Goal: Task Accomplishment & Management: Complete application form

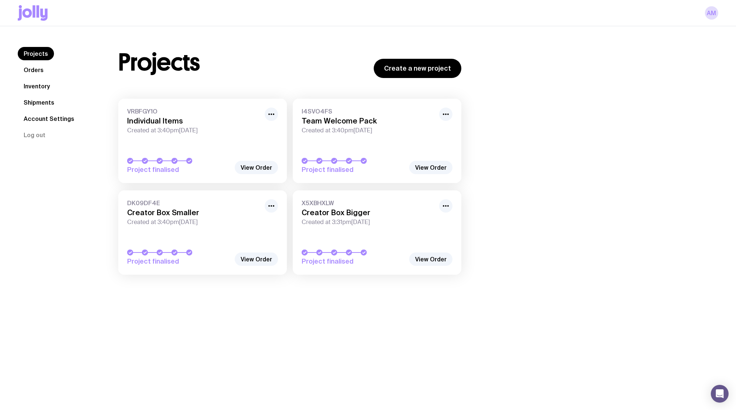
click at [37, 85] on link "Inventory" at bounding box center [37, 85] width 38 height 13
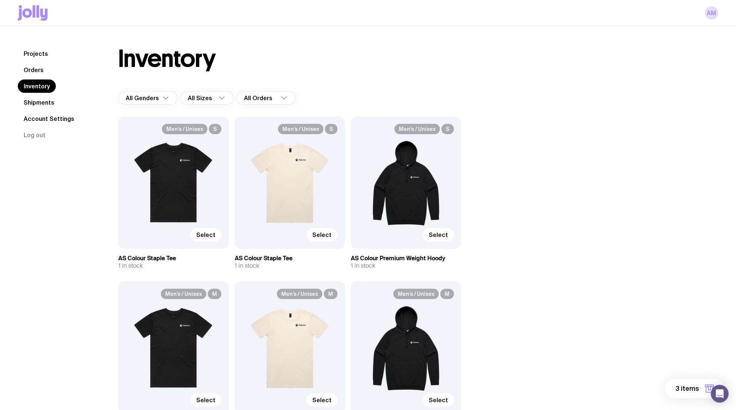
click at [676, 384] on button "3 items" at bounding box center [694, 388] width 59 height 19
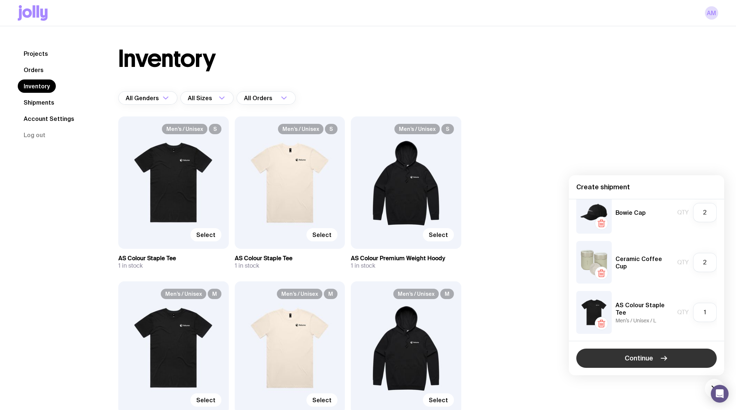
click at [646, 358] on span "Continue" at bounding box center [639, 358] width 28 height 9
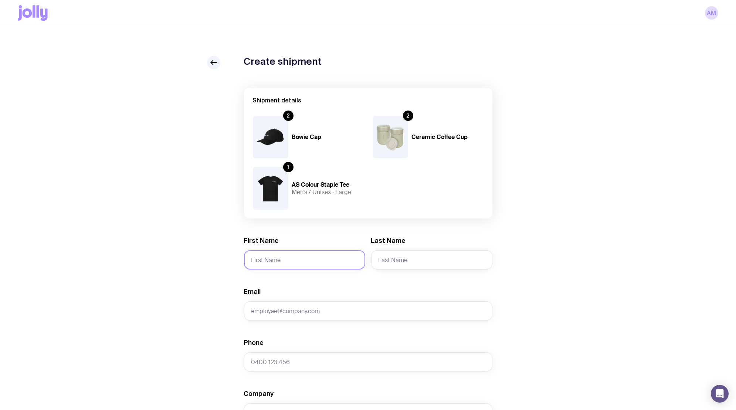
click at [275, 261] on input "First Name" at bounding box center [304, 259] width 121 height 19
type input "Alexa"
type input "[PERSON_NAME]"
type input "[EMAIL_ADDRESS][DOMAIN_NAME]"
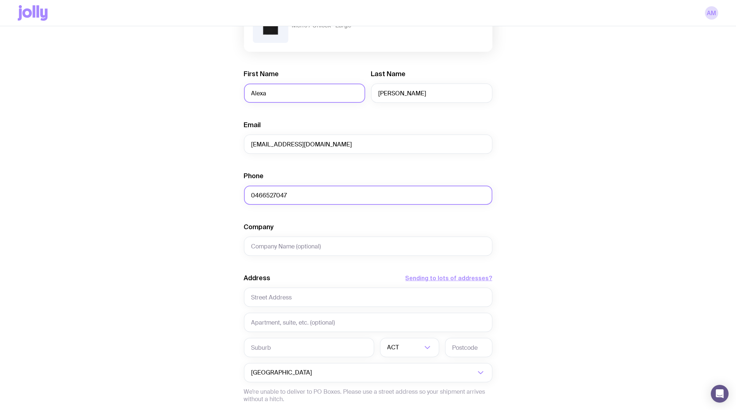
scroll to position [174, 0]
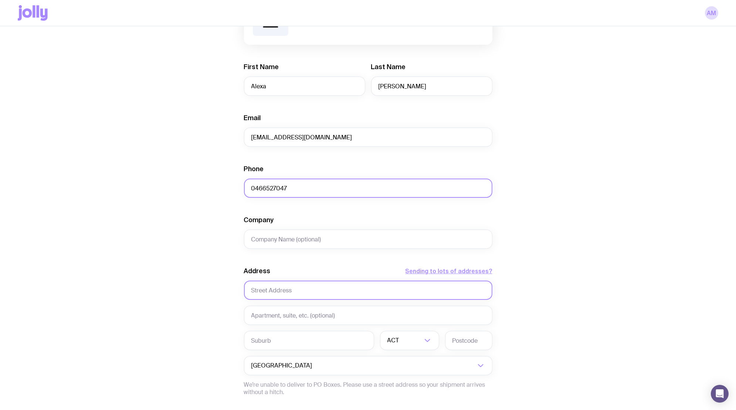
type input "0466527047"
click at [272, 289] on input "text" at bounding box center [368, 289] width 248 height 19
type input "[STREET_ADDRESS]"
type input "Sylvania"
click at [399, 344] on input "Search for option" at bounding box center [404, 340] width 35 height 19
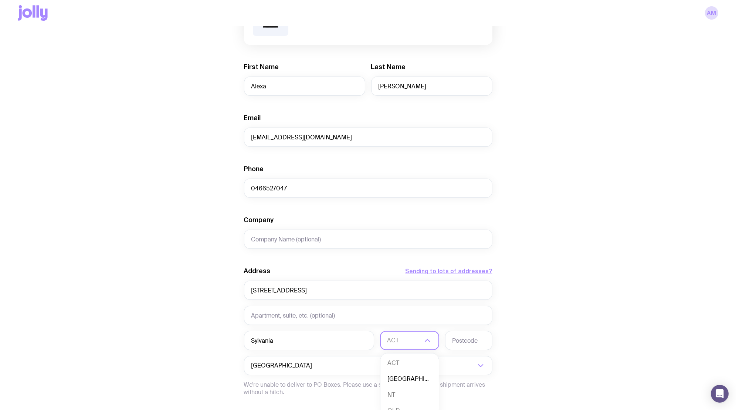
click at [406, 383] on li "[GEOGRAPHIC_DATA]" at bounding box center [409, 379] width 58 height 16
click at [461, 342] on input "text" at bounding box center [468, 340] width 47 height 19
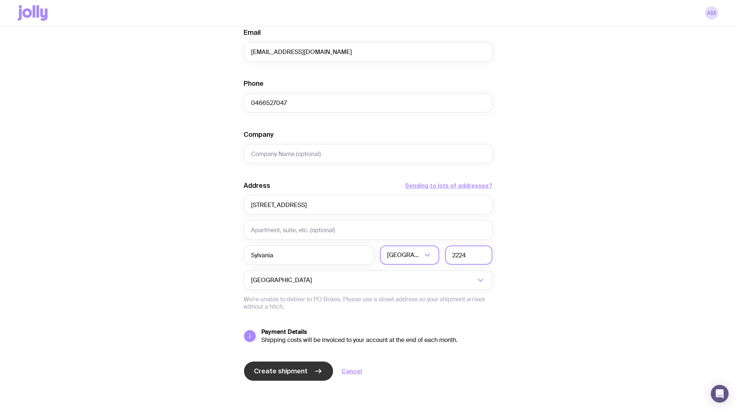
type input "2224"
click at [280, 369] on span "Create shipment" at bounding box center [281, 370] width 54 height 9
